Goal: Information Seeking & Learning: Check status

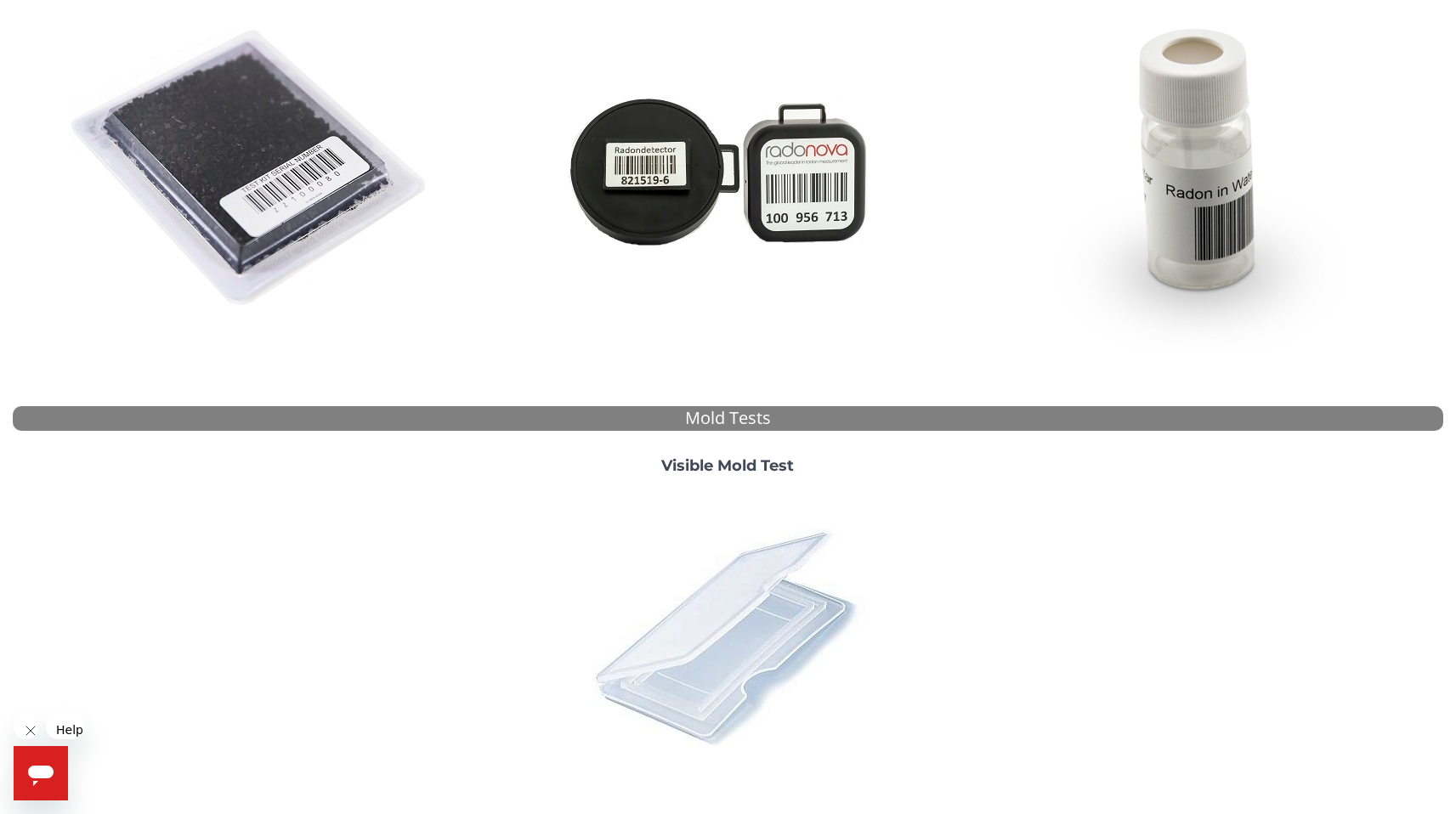
scroll to position [321, 0]
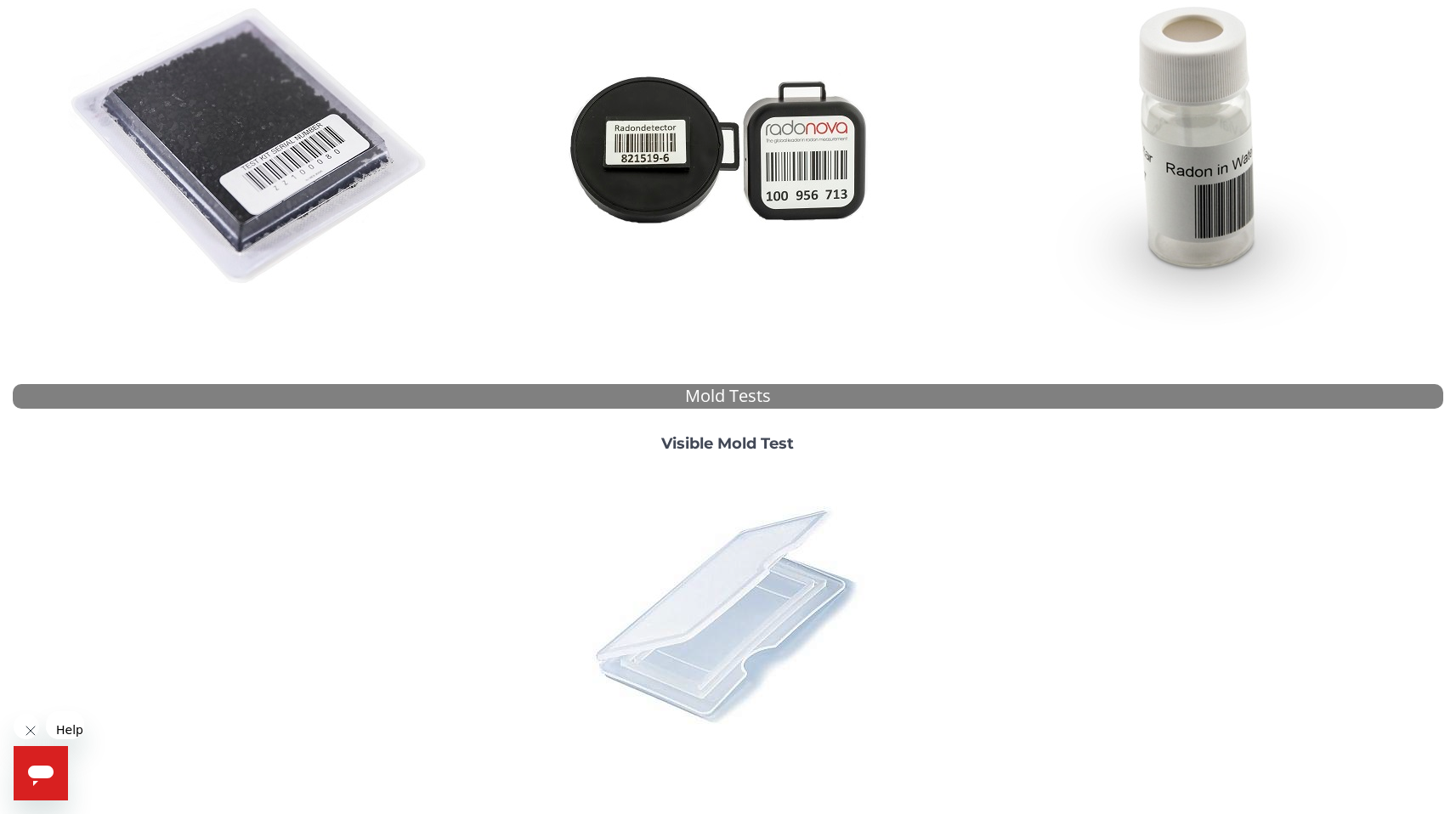
click at [751, 524] on img at bounding box center [727, 613] width 297 height 297
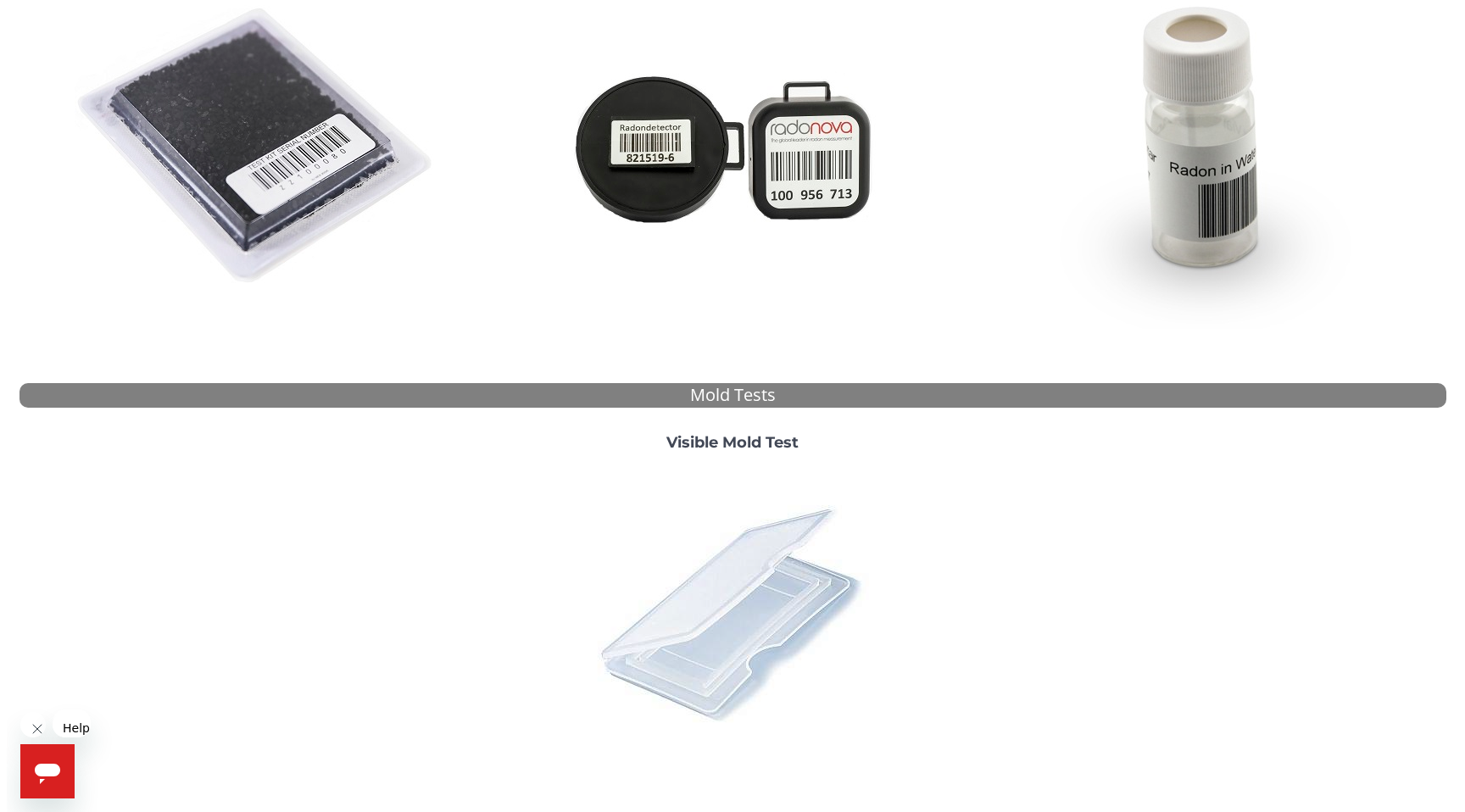
scroll to position [0, 0]
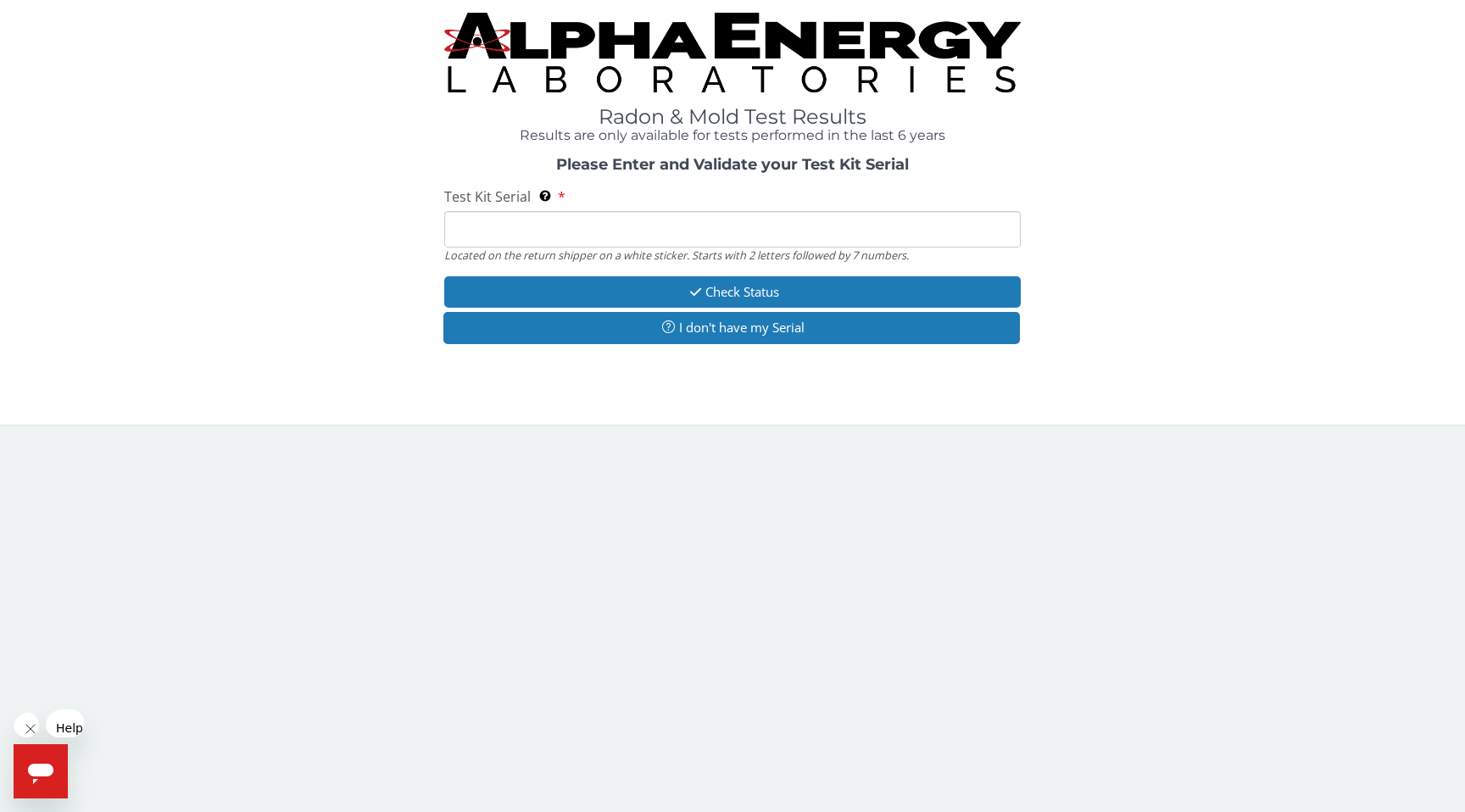
click at [508, 211] on input "Test Kit Serial Located on the return shipper on a white sticker. Starts with 2…" at bounding box center [732, 229] width 576 height 37
paste input "MX100266"
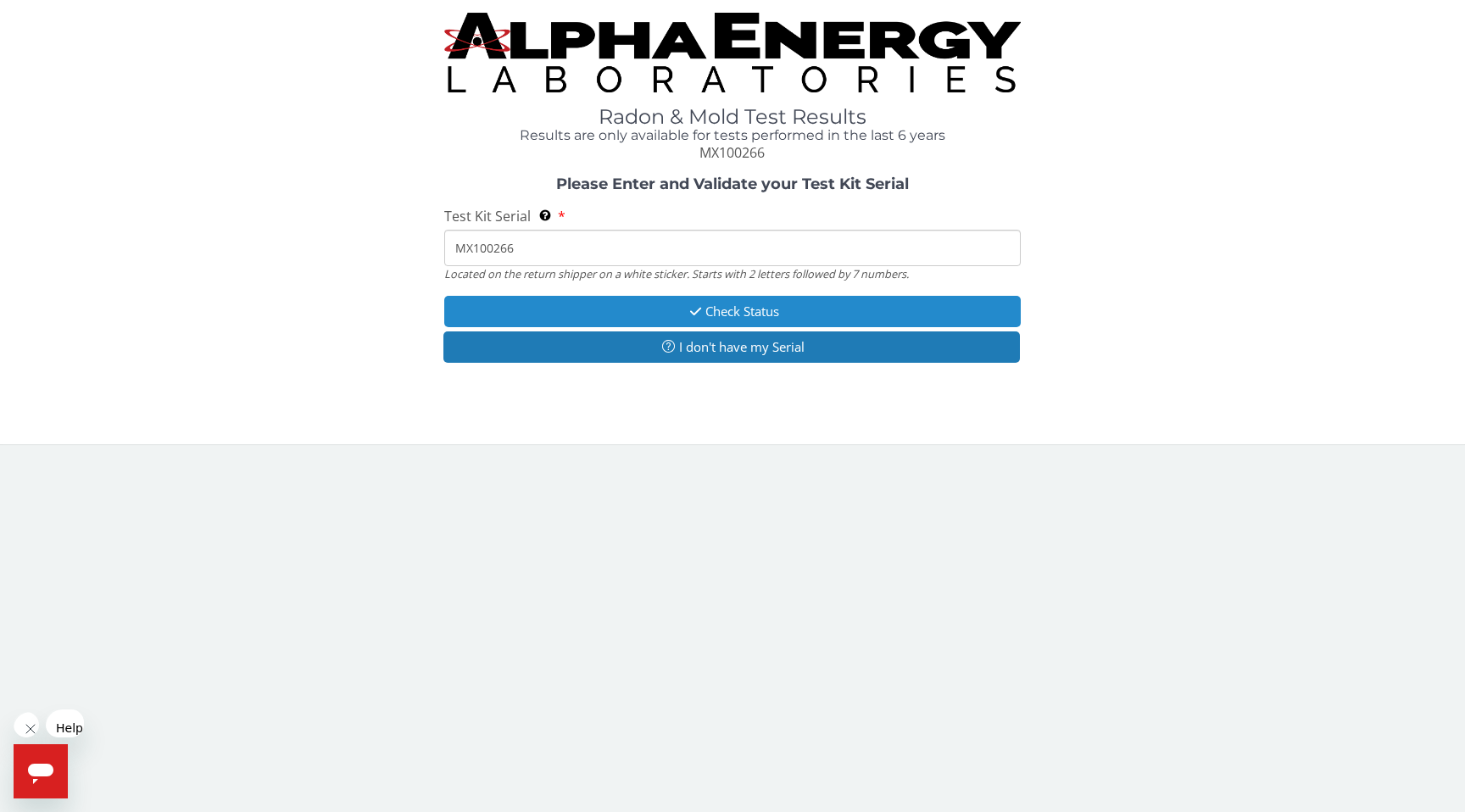
type input "MX100266"
click at [706, 296] on button "Check Status" at bounding box center [732, 311] width 576 height 32
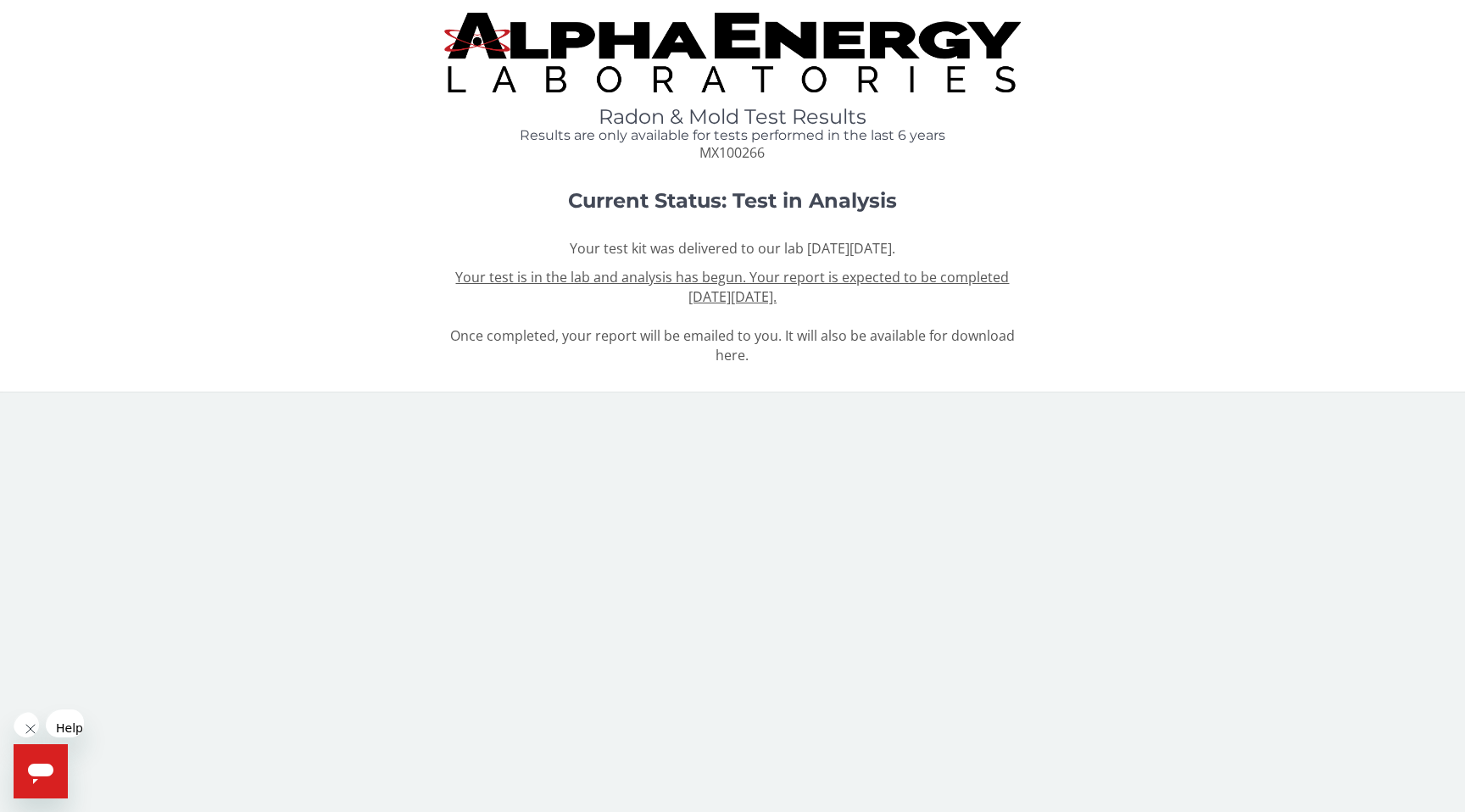
click at [1239, 190] on h1 "Current Status: Test in Analysis" at bounding box center [732, 201] width 1152 height 22
click at [1130, 201] on div "Current Status: Test in Analysis Your test kit was delivered to our lab [DATE][…" at bounding box center [733, 277] width 1440 height 175
click at [1165, 142] on div "Radon & Mold Test Results Results are only available for tests performed in the…" at bounding box center [733, 88] width 1440 height 150
